Goal: Register for event/course

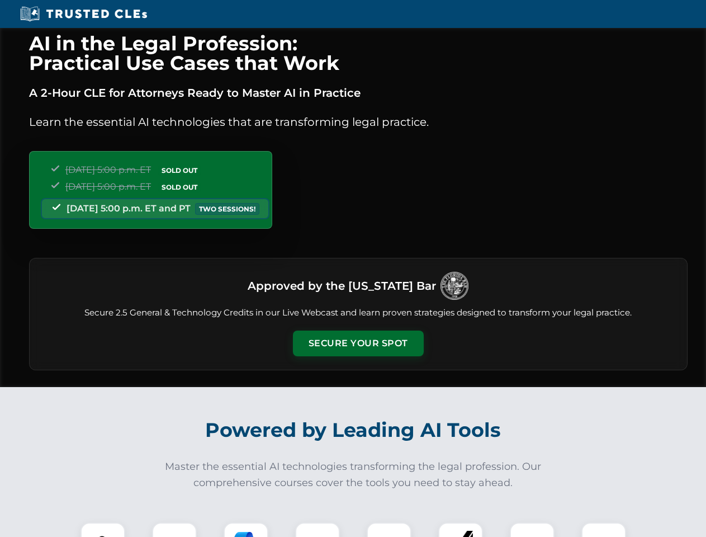
click at [358, 343] on button "Secure Your Spot" at bounding box center [358, 343] width 131 height 26
click at [103, 529] on img at bounding box center [103, 544] width 32 height 32
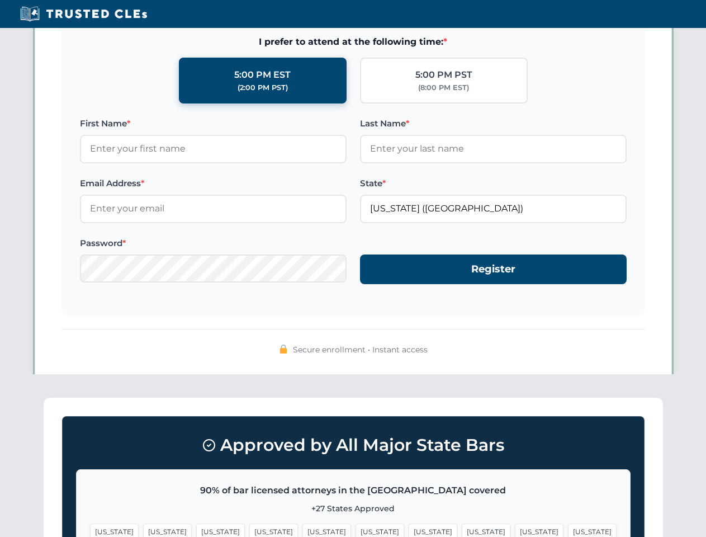
click at [409, 529] on span "[US_STATE]" at bounding box center [433, 531] width 49 height 16
click at [515, 529] on span "[US_STATE]" at bounding box center [539, 531] width 49 height 16
